Goal: Transaction & Acquisition: Purchase product/service

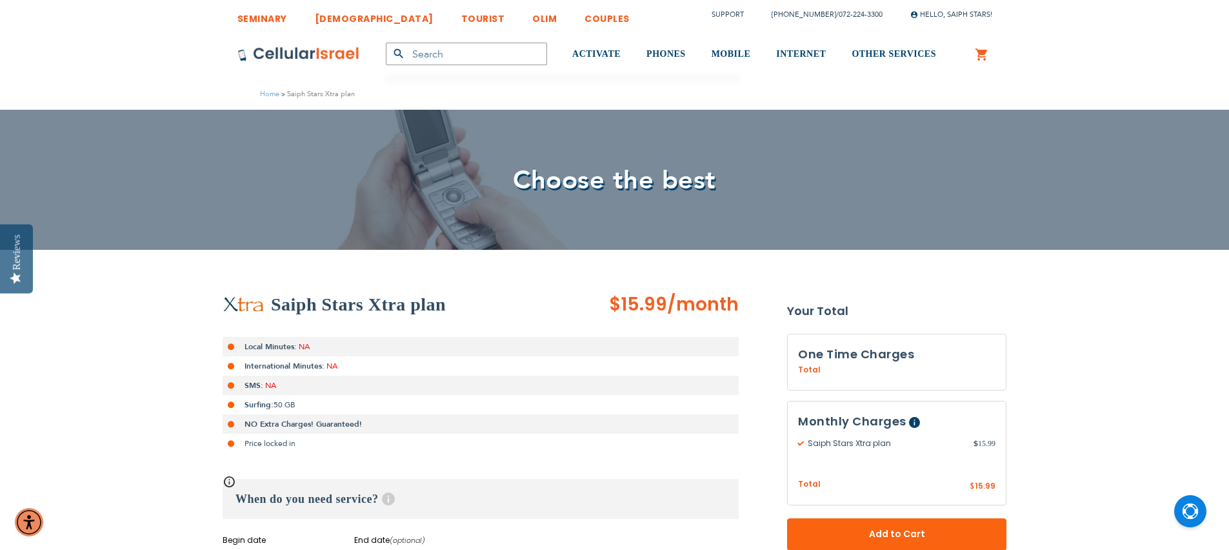
type input "[EMAIL_ADDRESS][DOMAIN_NAME]"
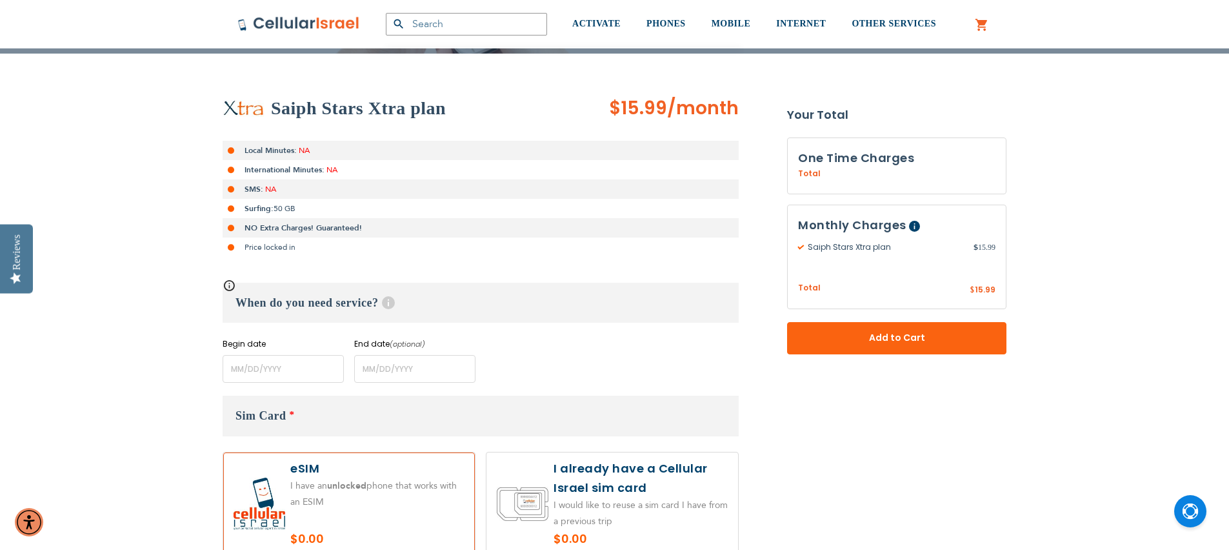
scroll to position [202, 0]
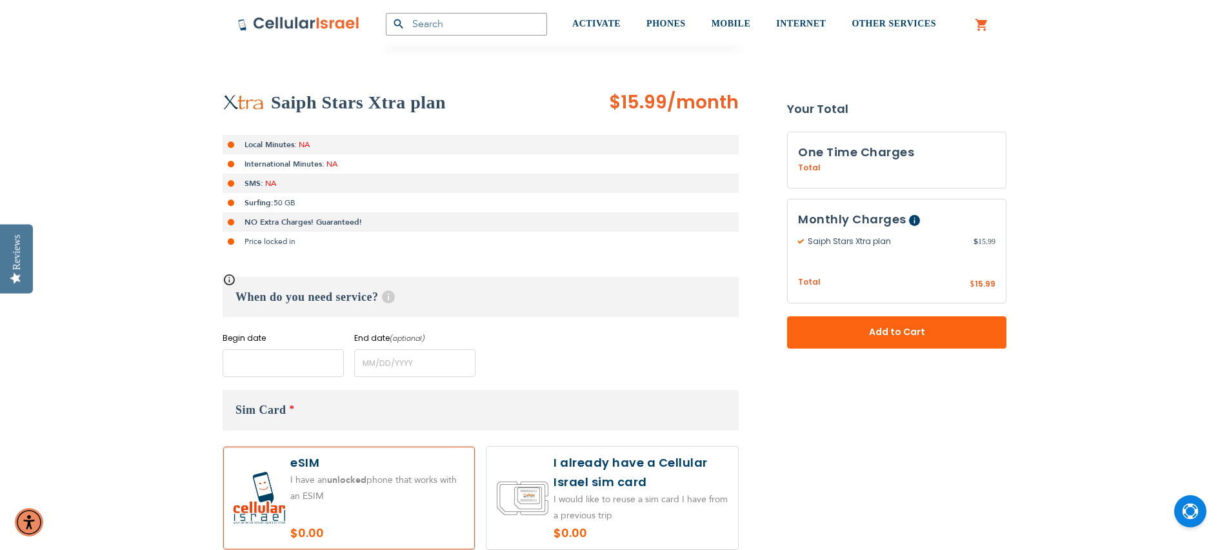
click at [255, 360] on input "name" at bounding box center [283, 363] width 121 height 28
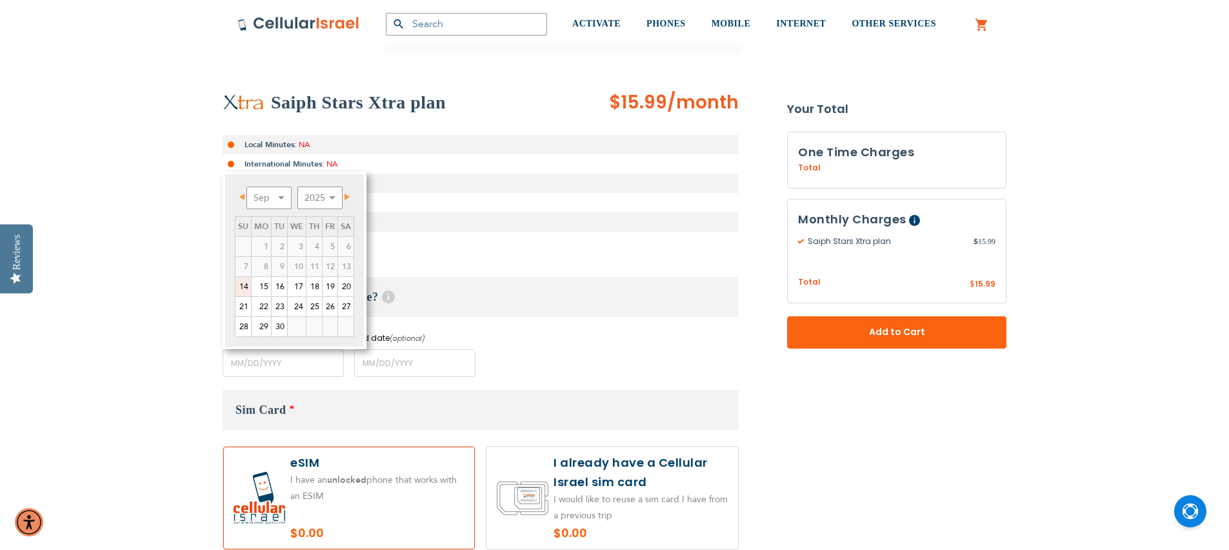
click at [243, 285] on link "14" at bounding box center [243, 286] width 15 height 19
type input "[DATE]"
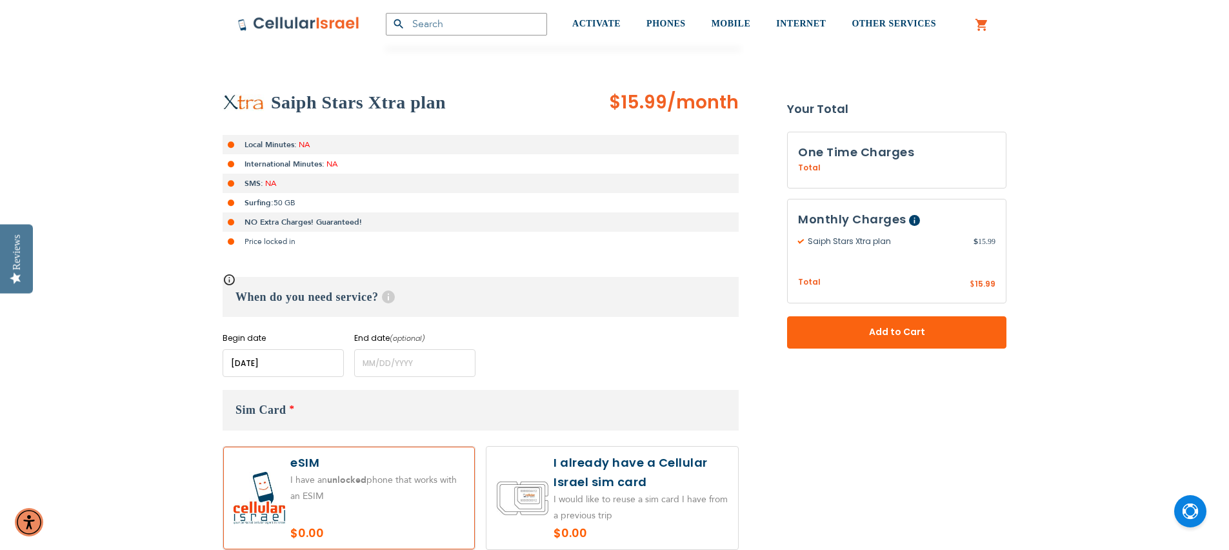
click at [632, 501] on label at bounding box center [613, 498] width 252 height 103
radio input "true"
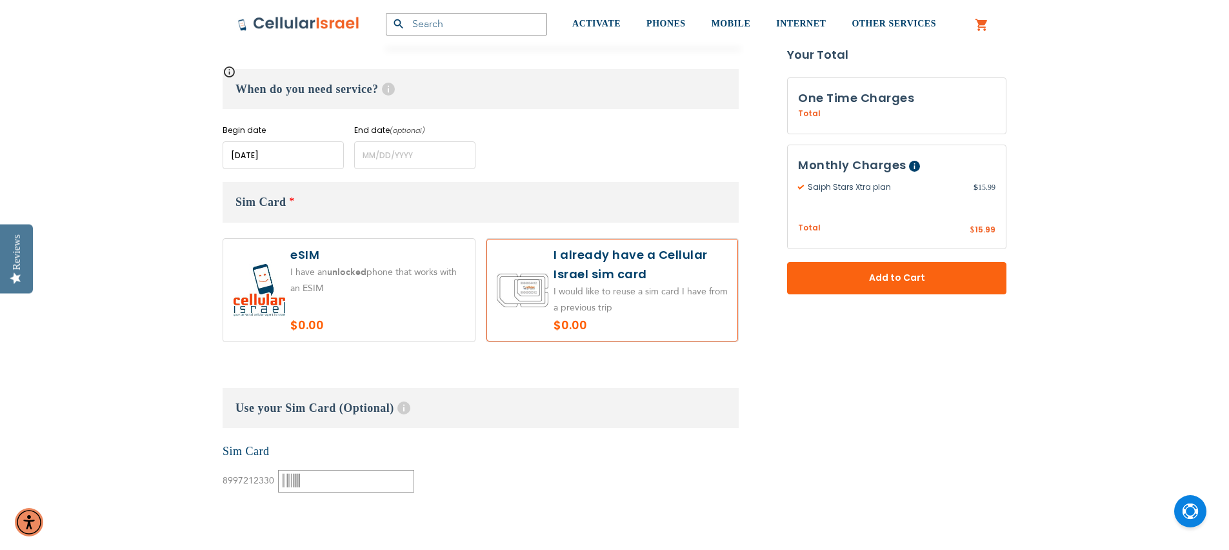
scroll to position [421, 0]
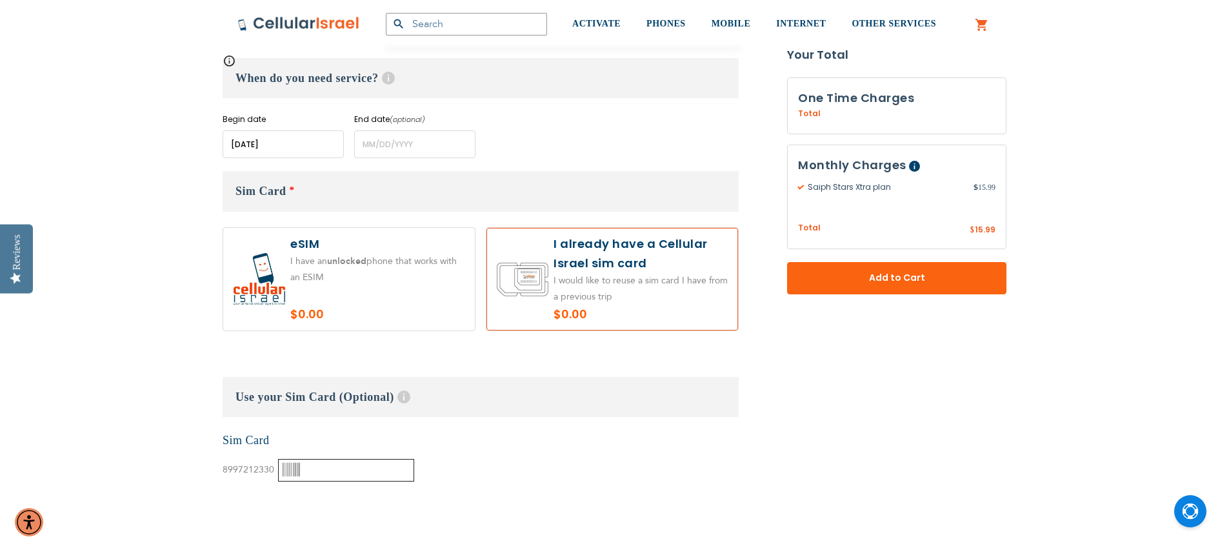
click at [307, 468] on input "text" at bounding box center [346, 470] width 136 height 23
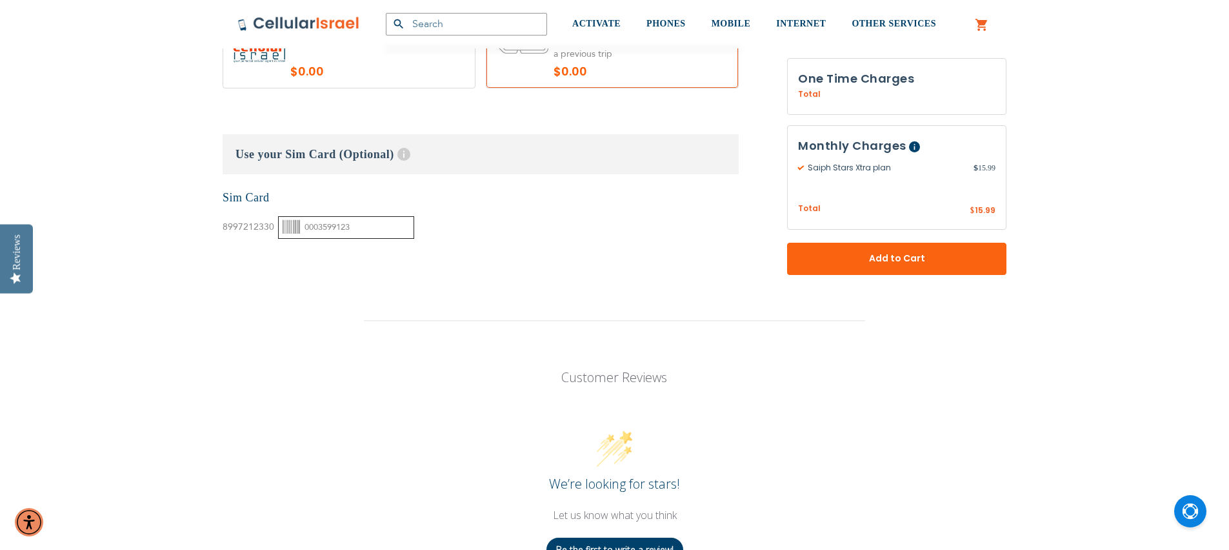
scroll to position [661, 0]
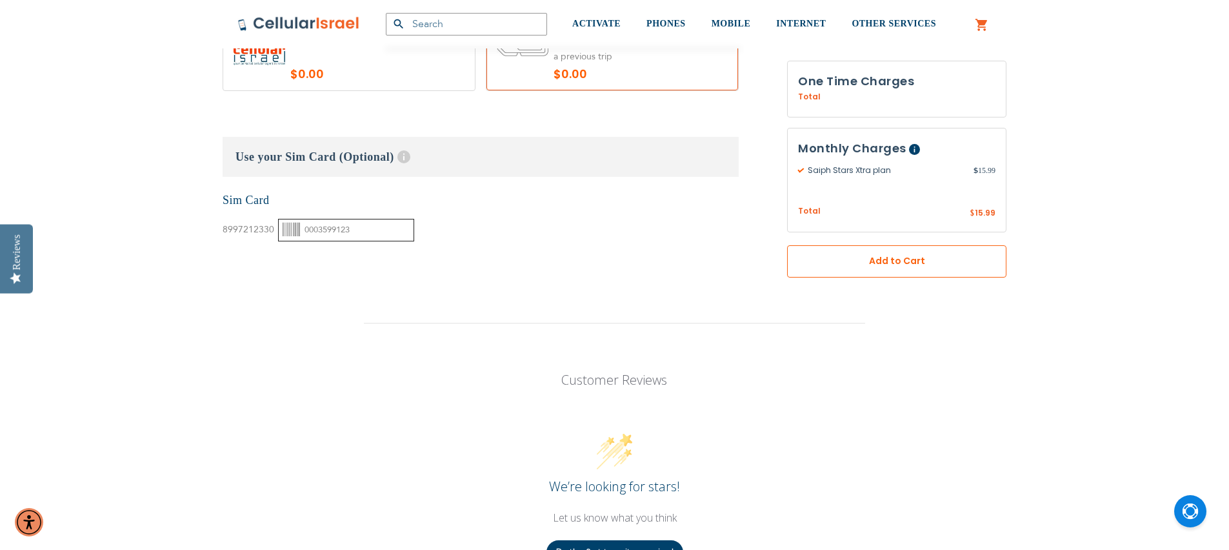
type input "0003599123"
click at [909, 269] on button "Add to Cart" at bounding box center [896, 261] width 219 height 32
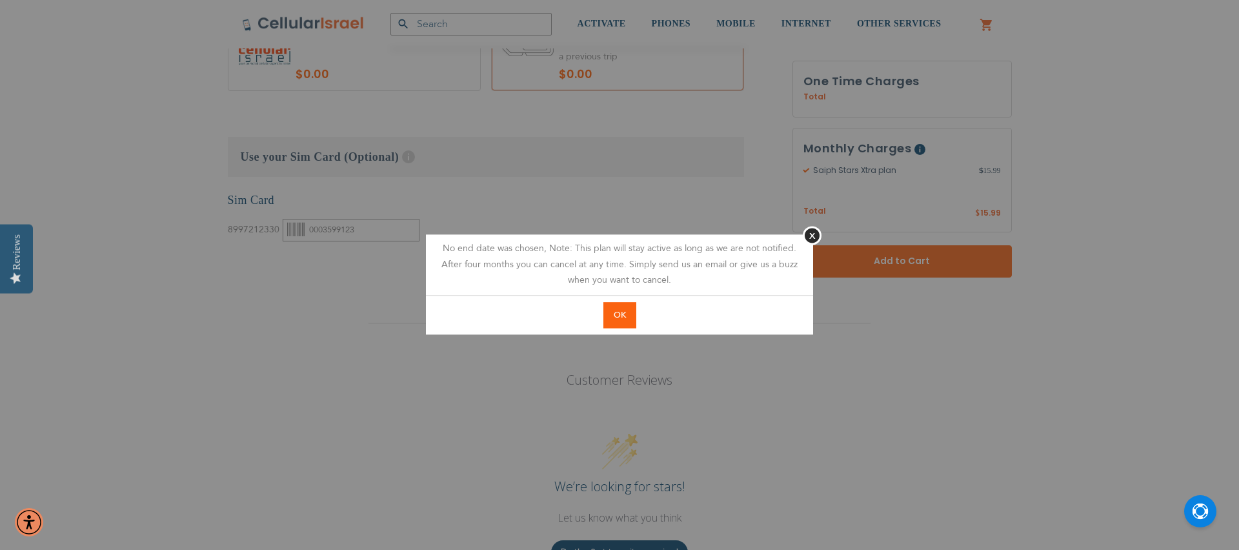
click at [632, 316] on button "OK" at bounding box center [619, 315] width 33 height 26
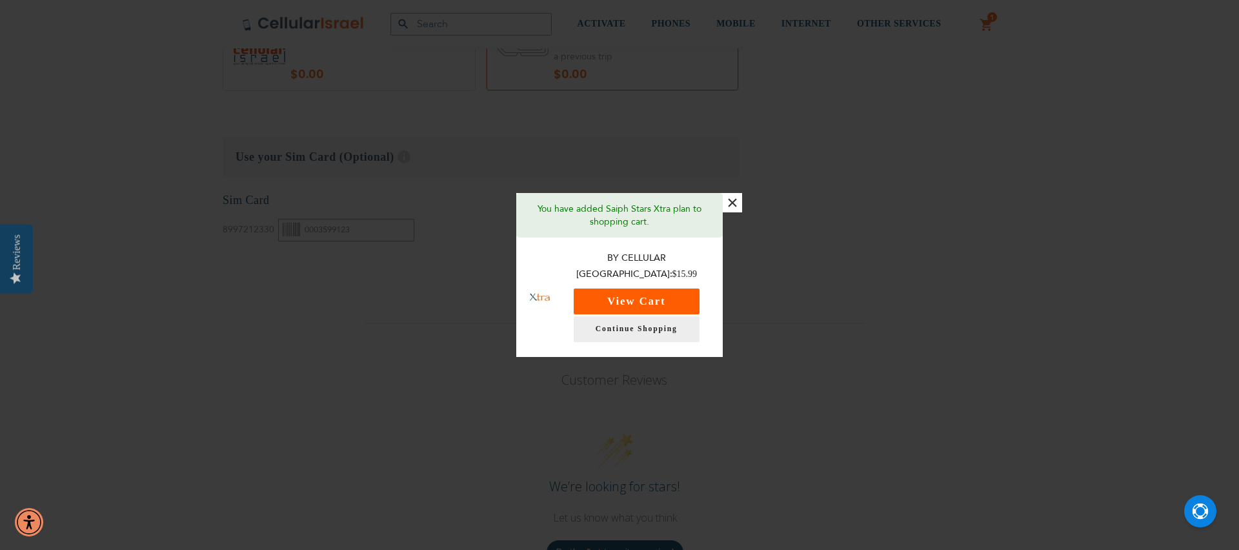
click at [674, 292] on button "View Cart" at bounding box center [637, 301] width 126 height 26
